Goal: Information Seeking & Learning: Learn about a topic

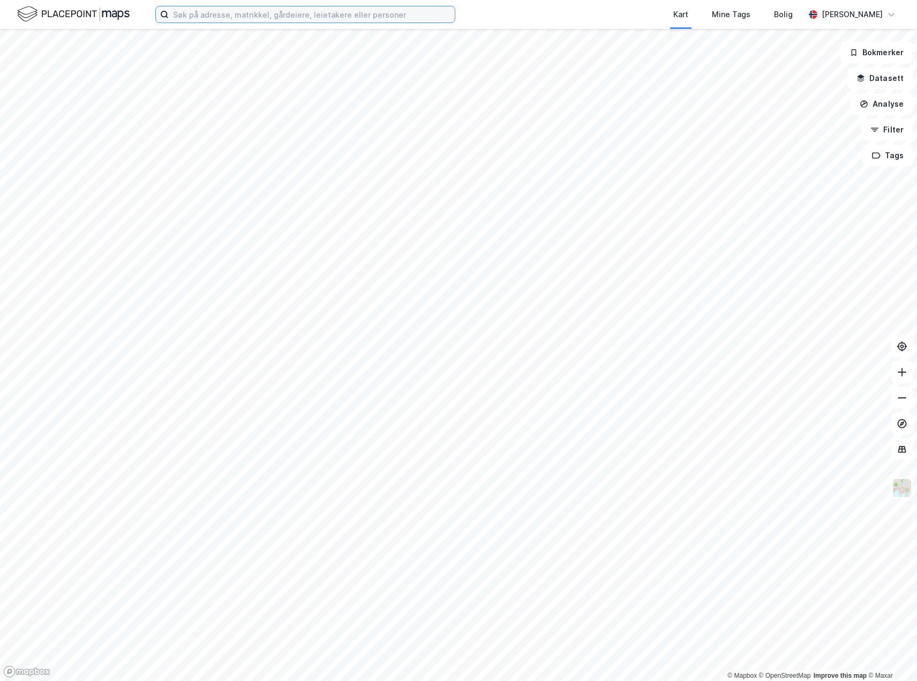
click at [313, 18] on input at bounding box center [312, 14] width 286 height 16
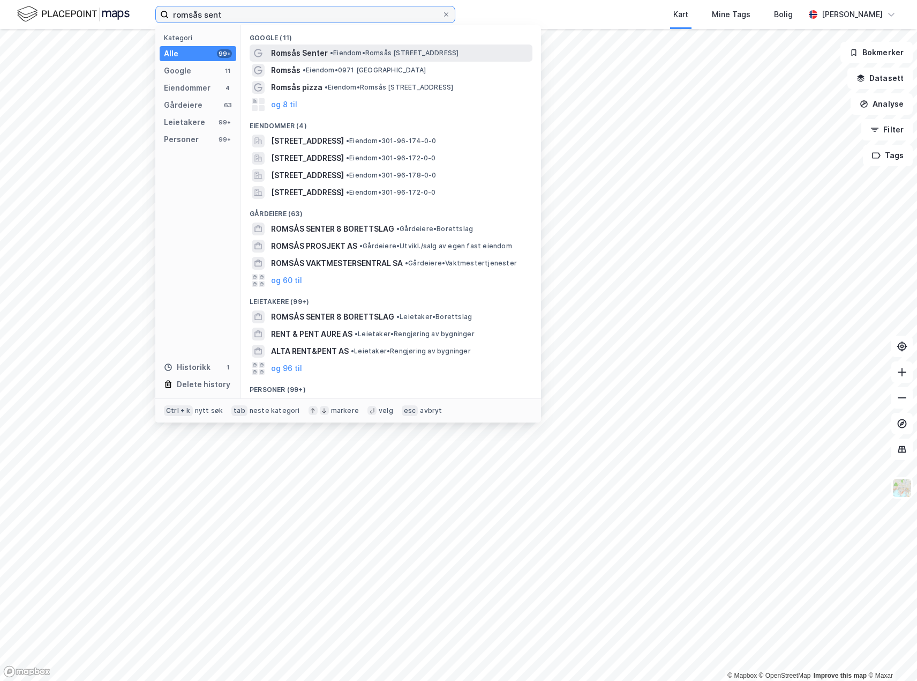
type input "romsås sent"
click at [305, 47] on span "Romsås Senter" at bounding box center [299, 53] width 57 height 13
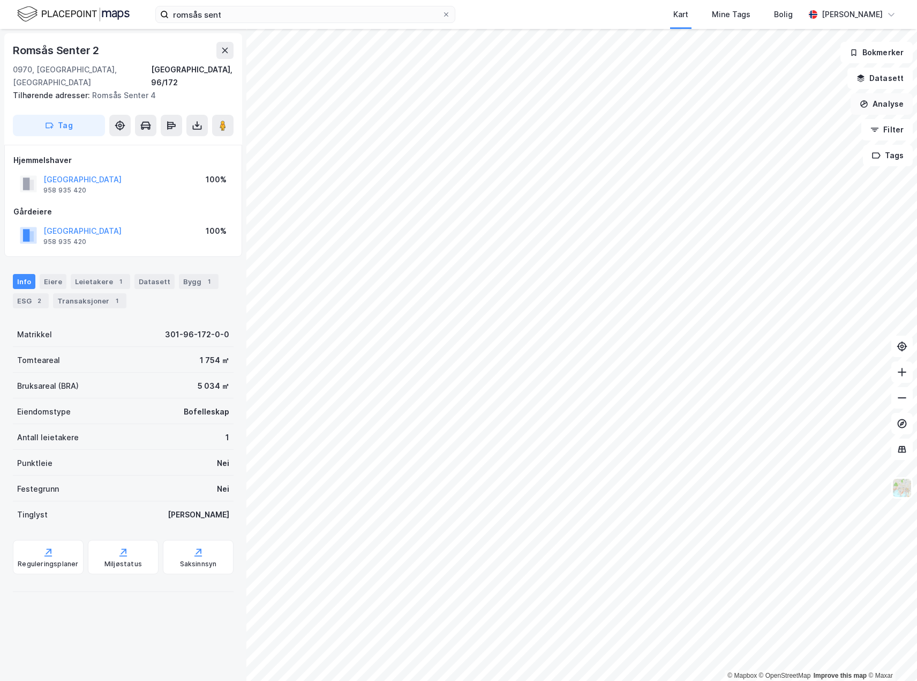
click at [889, 103] on button "Analyse" at bounding box center [882, 103] width 62 height 21
click at [772, 128] on div "Tegn område" at bounding box center [788, 126] width 93 height 9
